Goal: Find specific page/section: Find specific page/section

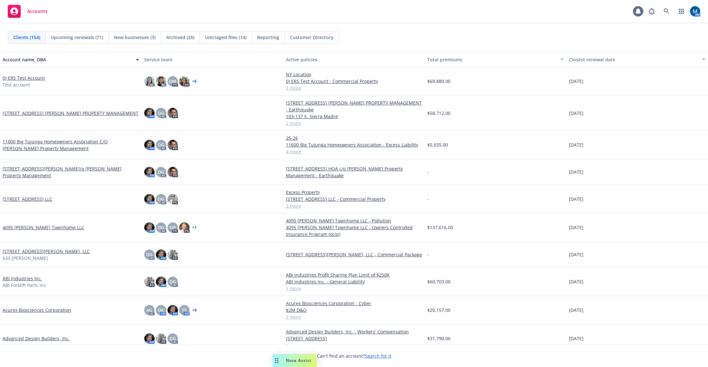
drag, startPoint x: 274, startPoint y: 36, endPoint x: 270, endPoint y: 37, distance: 4.3
click at [274, 36] on span "Reporting" at bounding box center [268, 37] width 22 height 7
